Goal: Find specific page/section: Find specific page/section

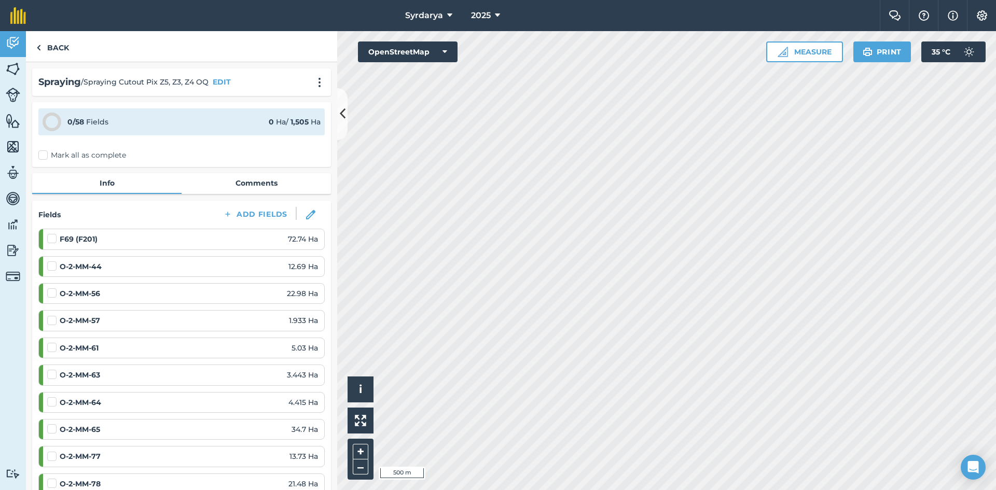
scroll to position [794, 0]
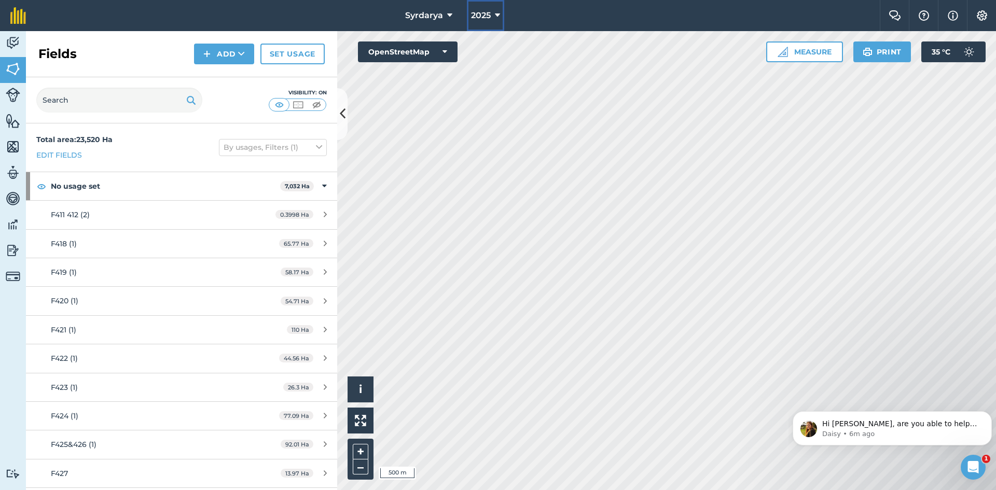
click at [492, 15] on button "2025" at bounding box center [485, 15] width 37 height 31
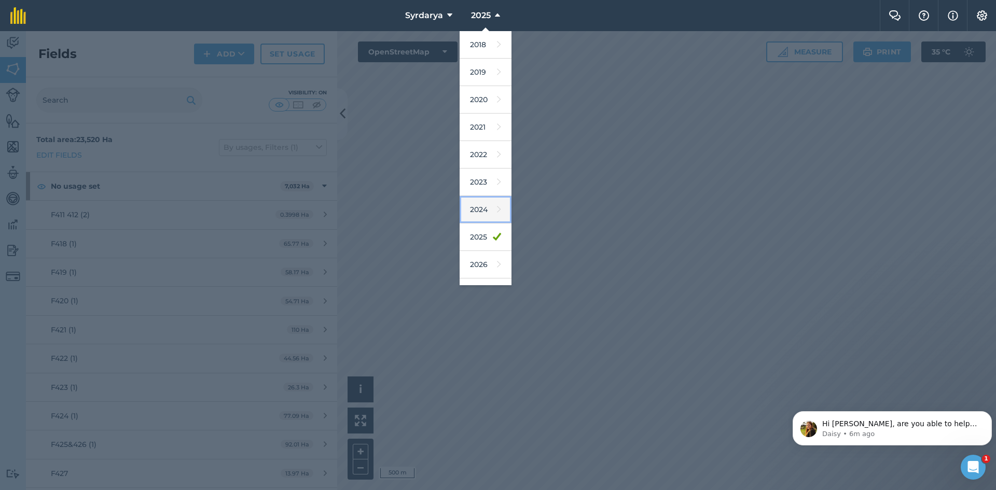
click at [487, 209] on link "2024" at bounding box center [486, 209] width 52 height 27
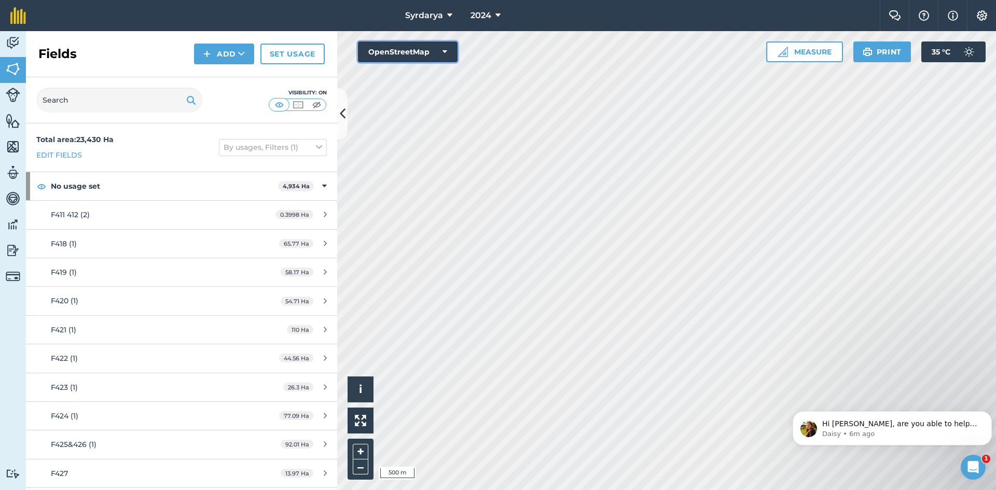
click at [447, 52] on icon at bounding box center [445, 52] width 5 height 10
